Goal: Task Accomplishment & Management: Manage account settings

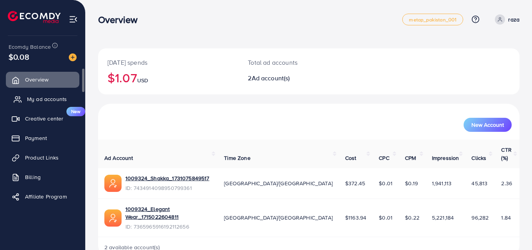
click at [43, 96] on span "My ad accounts" at bounding box center [47, 99] width 40 height 8
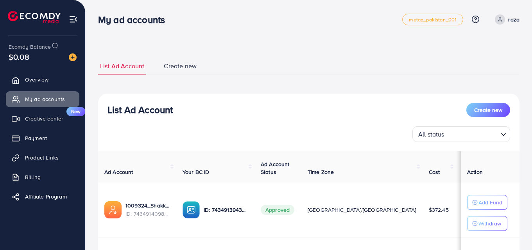
scroll to position [101, 0]
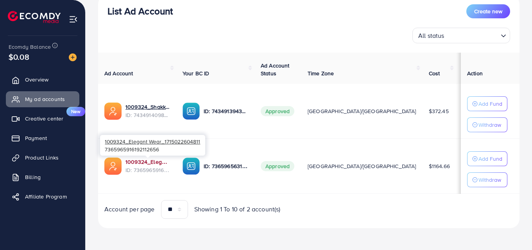
click at [132, 158] on link "1009324_Elegant Wear_1715022604811" at bounding box center [147, 162] width 45 height 8
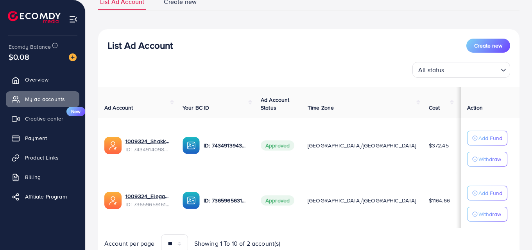
scroll to position [67, 0]
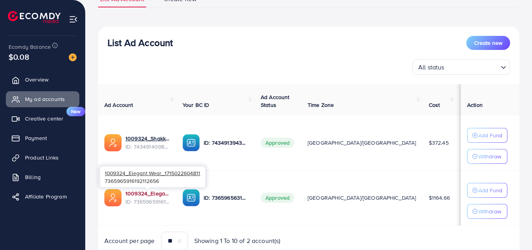
click at [152, 193] on link "1009324_Elegant Wear_1715022604811" at bounding box center [147, 194] width 45 height 8
